Goal: Transaction & Acquisition: Purchase product/service

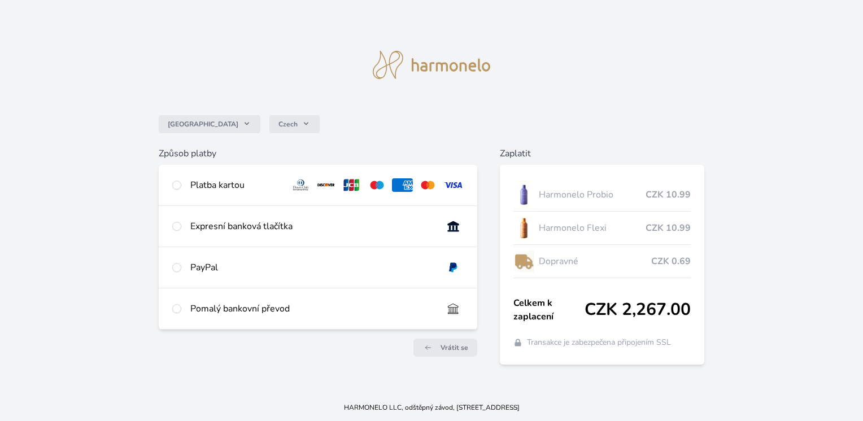
click at [183, 311] on div "Pomalý bankovní převod" at bounding box center [318, 309] width 318 height 41
radio input "true"
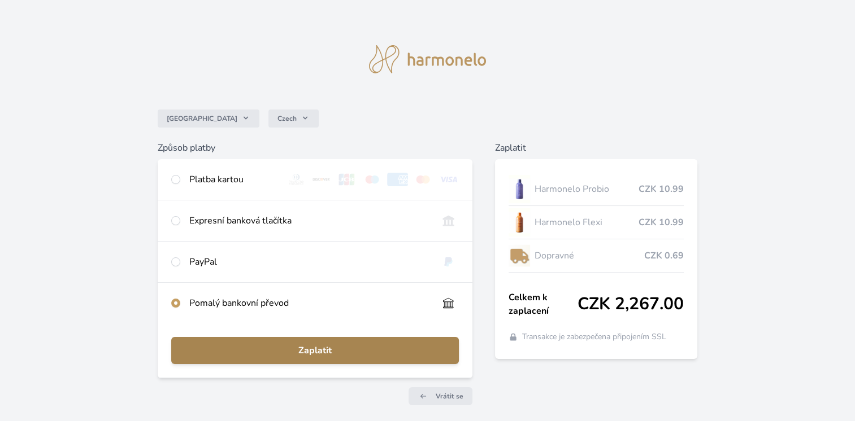
click at [309, 354] on span "Zaplatit" at bounding box center [314, 351] width 269 height 14
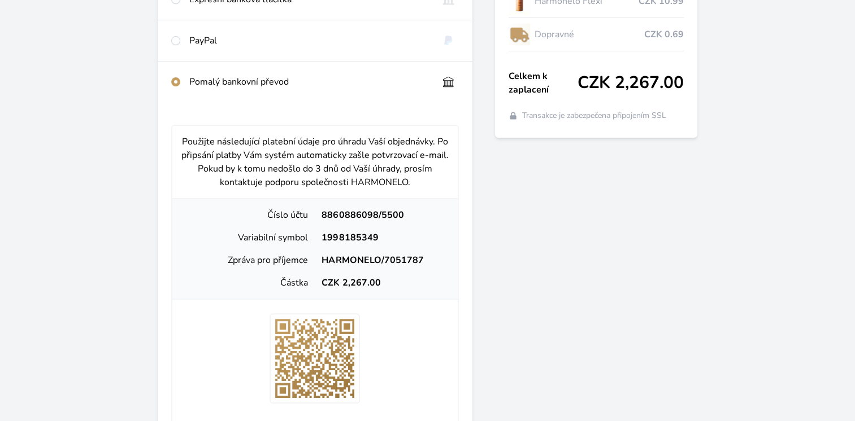
scroll to position [217, 0]
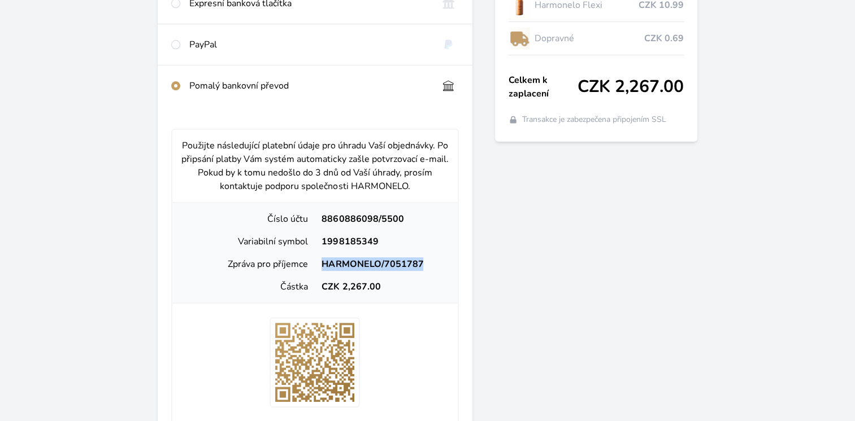
drag, startPoint x: 323, startPoint y: 263, endPoint x: 425, endPoint y: 261, distance: 101.7
click at [425, 261] on div "HARMONELO/7051787" at bounding box center [382, 265] width 134 height 14
copy div "HARMONELO/7051787"
drag, startPoint x: 323, startPoint y: 241, endPoint x: 393, endPoint y: 245, distance: 70.2
click at [393, 245] on div "1998185349" at bounding box center [382, 242] width 134 height 14
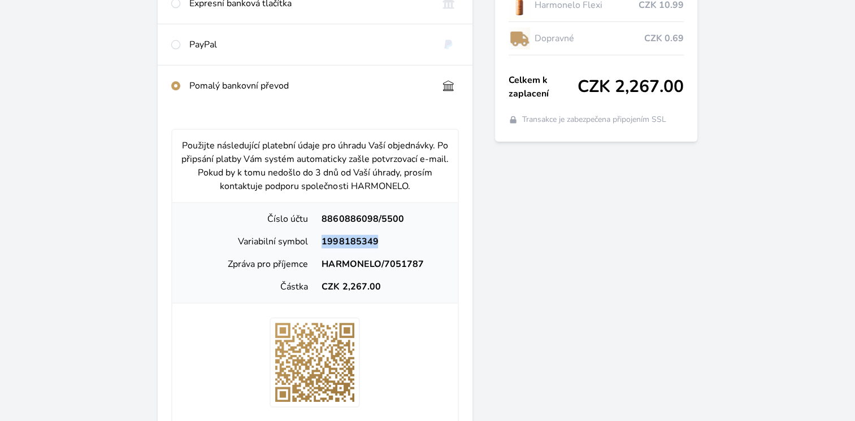
copy div "1998185349"
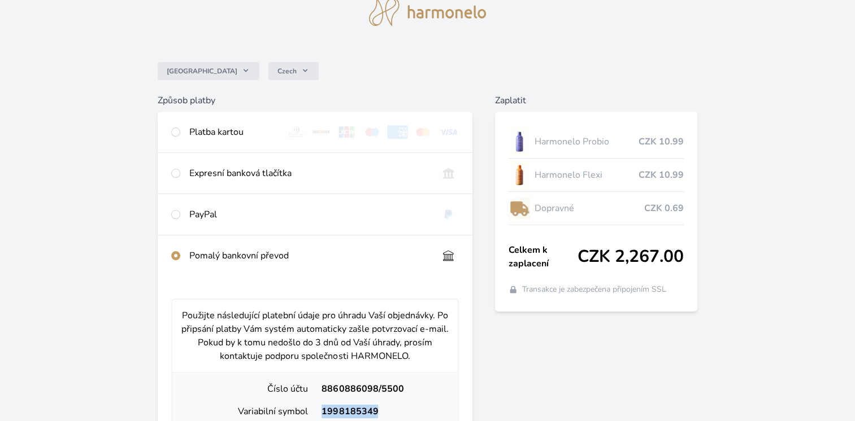
scroll to position [0, 0]
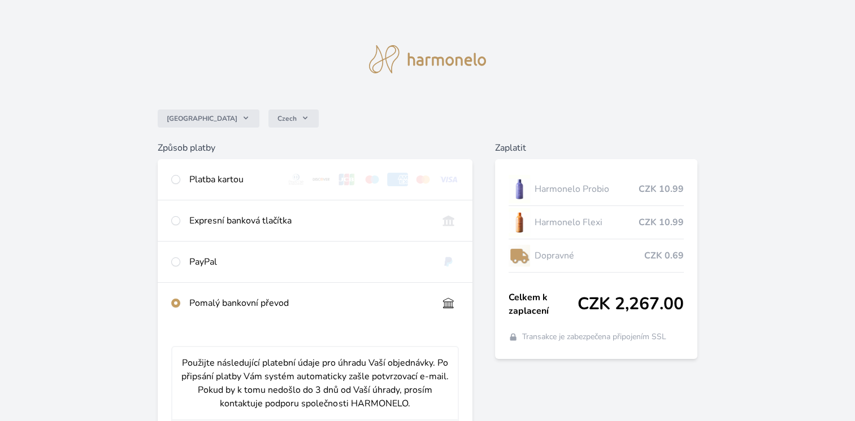
click at [460, 56] on img at bounding box center [427, 59] width 117 height 28
